Goal: Task Accomplishment & Management: Manage account settings

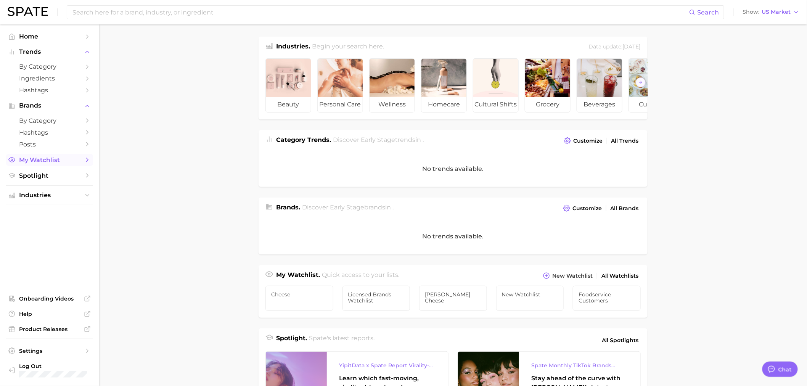
click at [60, 160] on span "My Watchlist" at bounding box center [49, 159] width 61 height 7
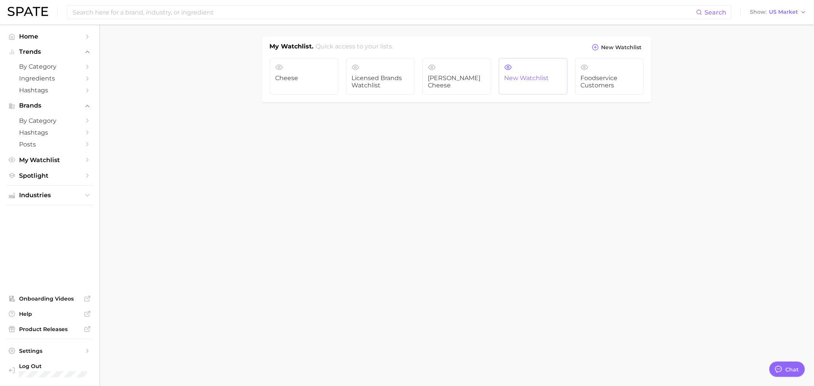
click at [524, 83] on link "New Watchlist" at bounding box center [533, 76] width 69 height 37
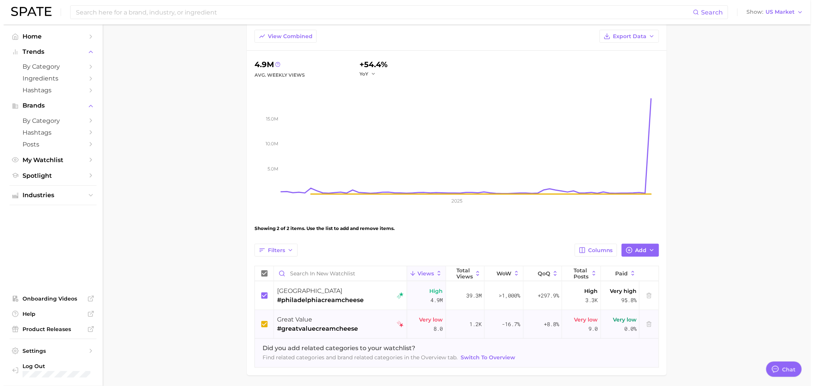
scroll to position [40, 0]
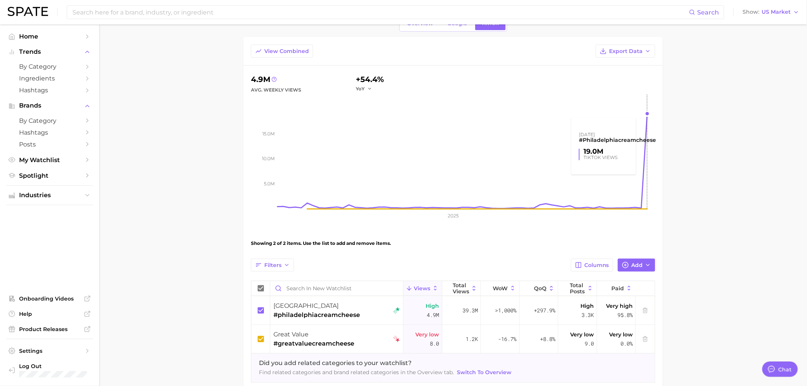
click at [650, 118] on rect at bounding box center [467, 152] width 378 height 114
click at [326, 315] on span "#philadelphiacreamcheese" at bounding box center [317, 315] width 87 height 9
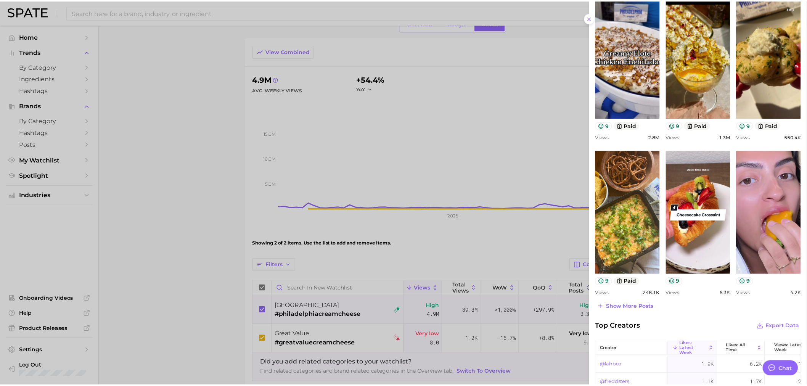
scroll to position [127, 0]
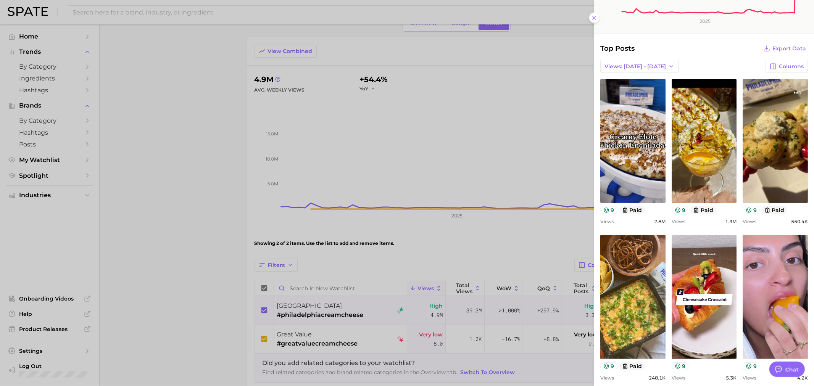
click at [184, 212] on div at bounding box center [407, 193] width 814 height 386
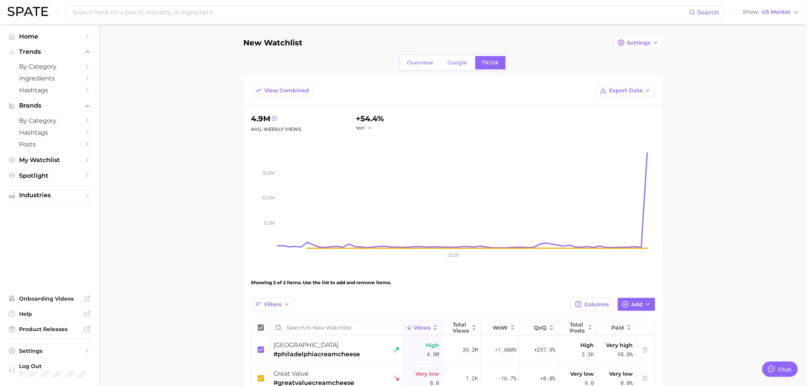
scroll to position [0, 0]
click at [62, 159] on span "My Watchlist" at bounding box center [49, 159] width 61 height 7
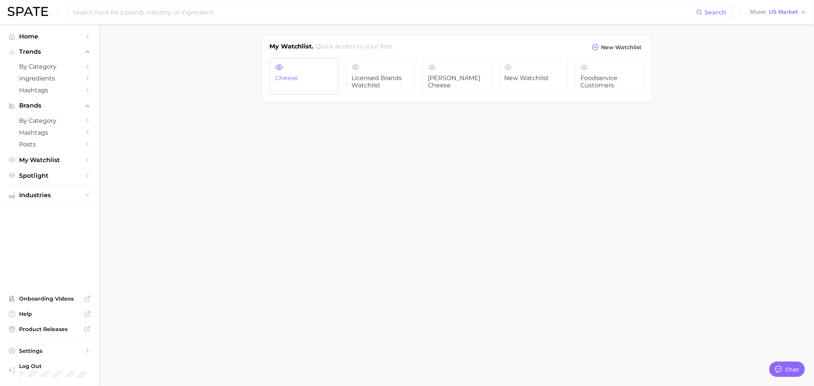
click at [314, 84] on link "Cheese" at bounding box center [304, 76] width 69 height 37
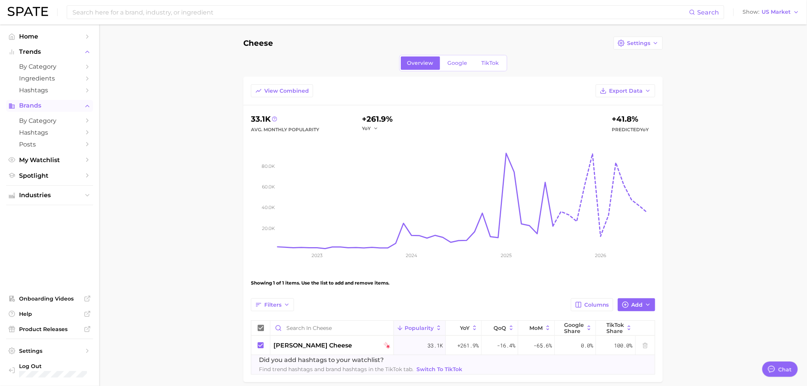
click at [35, 109] on span "Brands" at bounding box center [49, 105] width 61 height 7
click at [48, 106] on span "Brands" at bounding box center [49, 105] width 61 height 7
click at [29, 66] on span "by Category" at bounding box center [49, 66] width 61 height 7
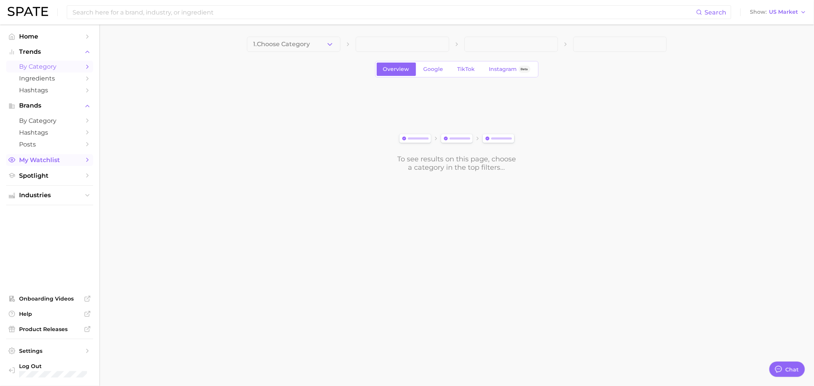
click at [44, 162] on span "My Watchlist" at bounding box center [49, 159] width 61 height 7
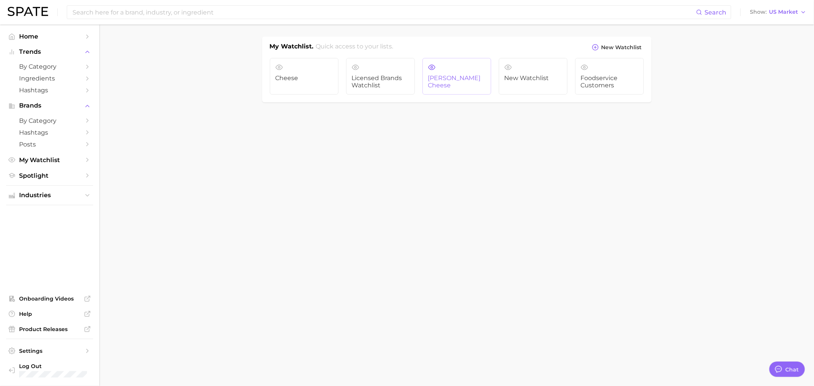
click at [466, 74] on link "[PERSON_NAME] Cheese" at bounding box center [456, 76] width 69 height 37
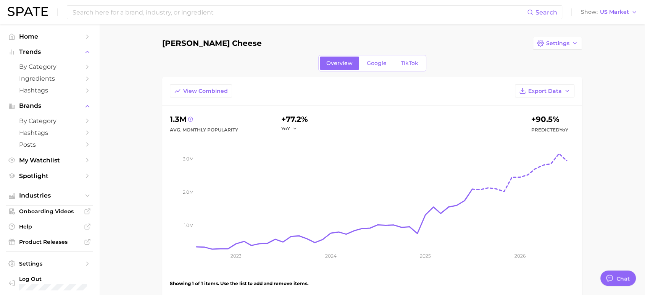
type textarea "x"
